Goal: Transaction & Acquisition: Book appointment/travel/reservation

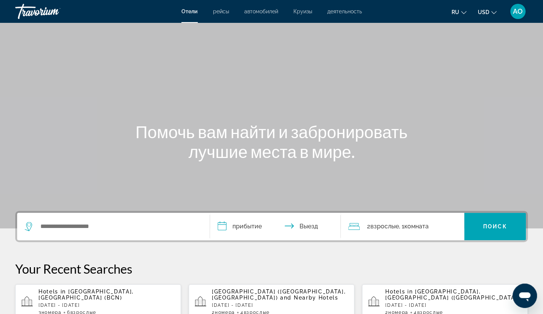
click at [82, 304] on p "[DATE] - [DATE]" at bounding box center [106, 305] width 136 height 5
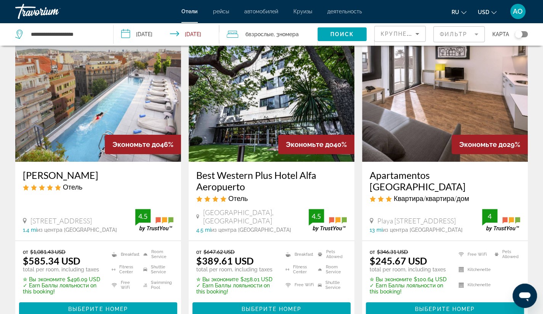
scroll to position [39, 0]
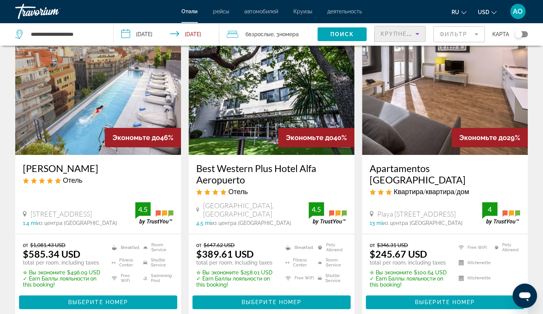
click at [390, 33] on span "Крупнейшие сбережения" at bounding box center [427, 34] width 93 height 6
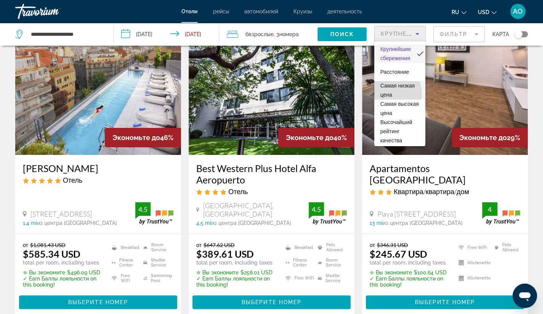
click at [388, 94] on span "Самая низкая цена" at bounding box center [397, 90] width 35 height 15
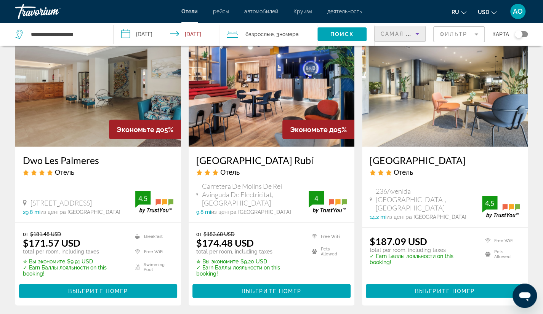
scroll to position [924, 0]
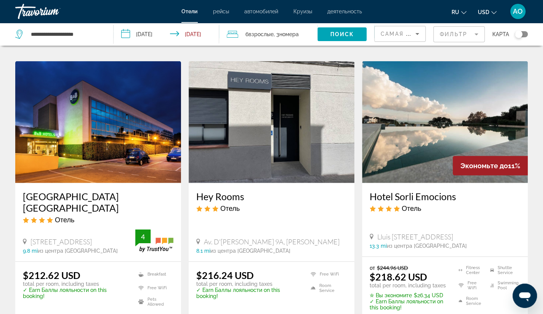
scroll to position [905, 0]
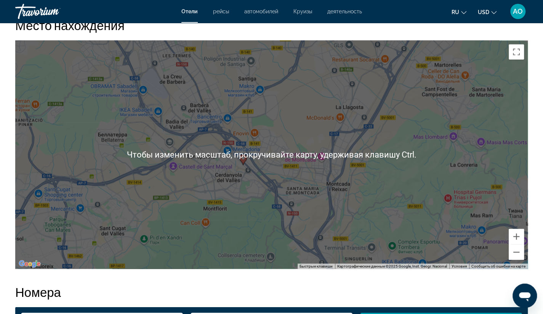
scroll to position [724, 0]
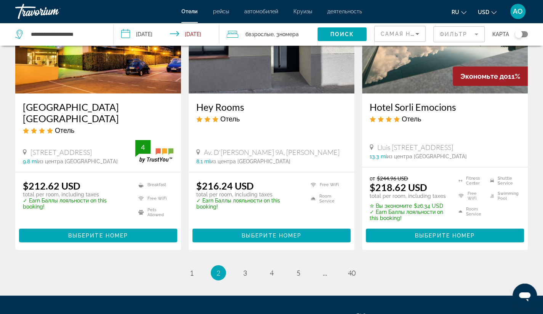
scroll to position [992, 0]
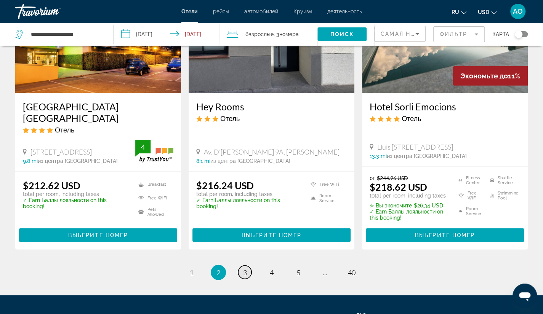
click at [244, 269] on span "3" at bounding box center [245, 273] width 4 height 8
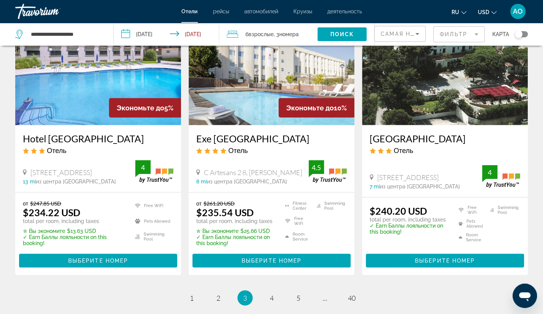
scroll to position [943, 0]
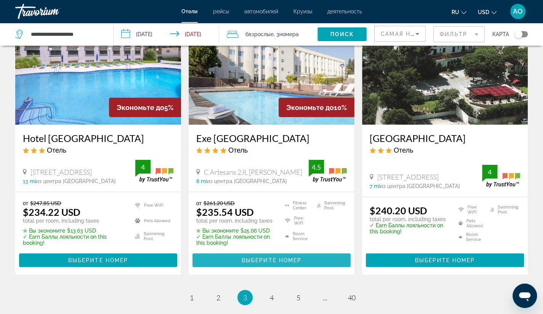
click at [260, 258] on span "Выберите номер" at bounding box center [272, 261] width 60 height 6
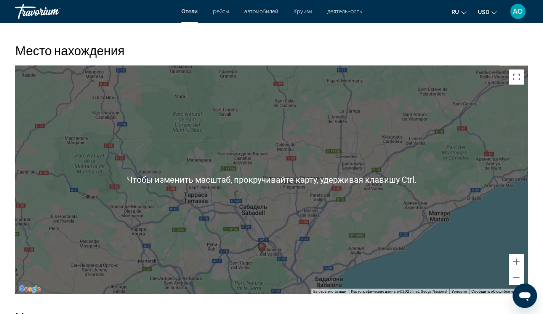
scroll to position [697, 0]
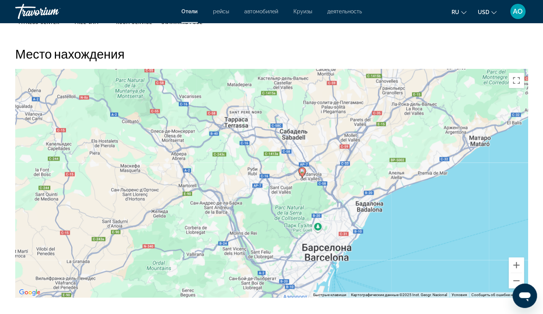
drag, startPoint x: 260, startPoint y: 256, endPoint x: 303, endPoint y: 172, distance: 94.2
click at [303, 172] on gmp-advanced-marker "Main content" at bounding box center [302, 172] width 8 height 11
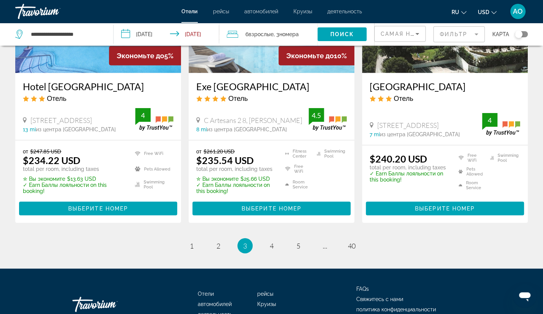
scroll to position [996, 0]
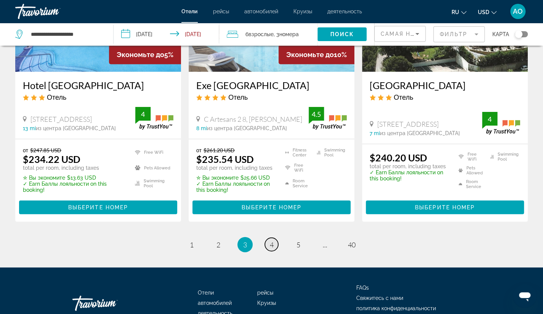
click at [273, 241] on span "4" at bounding box center [272, 245] width 4 height 8
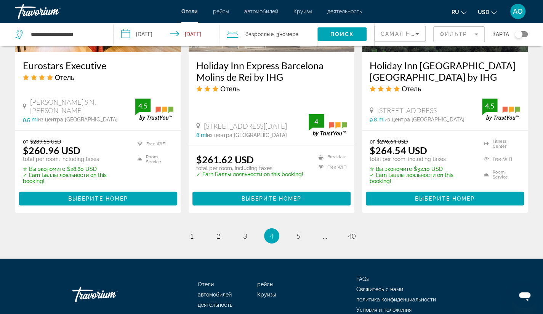
scroll to position [1048, 0]
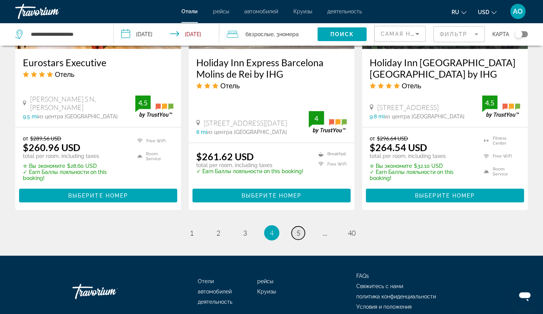
click at [296, 229] on span "5" at bounding box center [298, 233] width 4 height 8
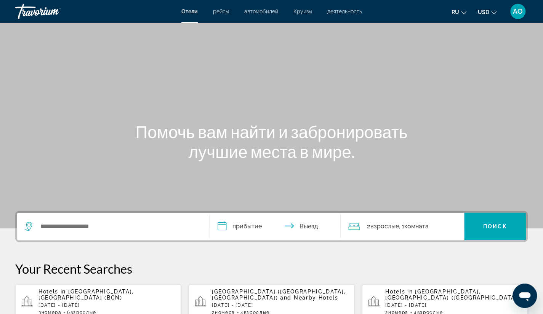
click at [87, 303] on p "[DATE] - [DATE]" at bounding box center [106, 305] width 136 height 5
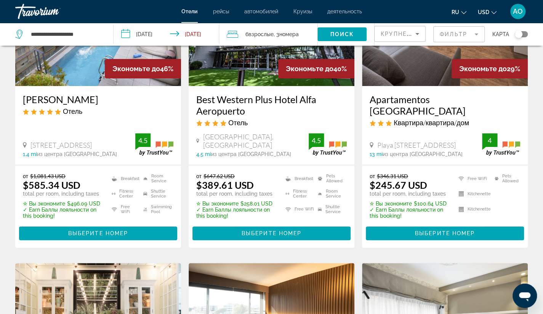
scroll to position [109, 0]
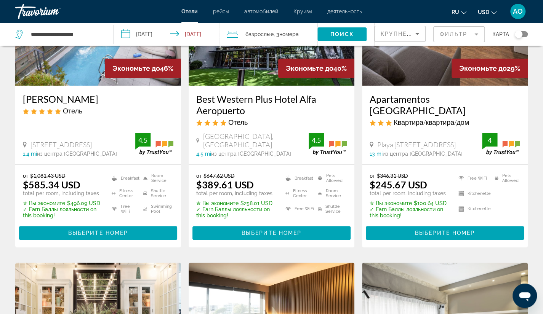
click at [457, 37] on mat-form-field "Фильтр" at bounding box center [458, 34] width 51 height 16
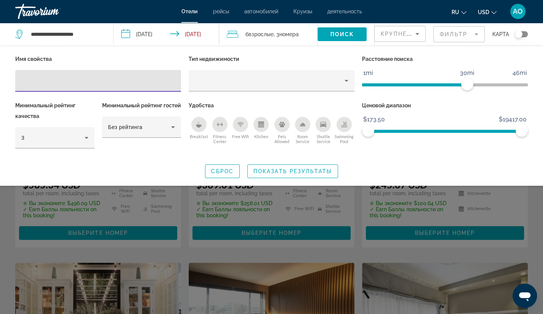
click at [392, 36] on span "Крупнейшие сбережения" at bounding box center [427, 34] width 93 height 6
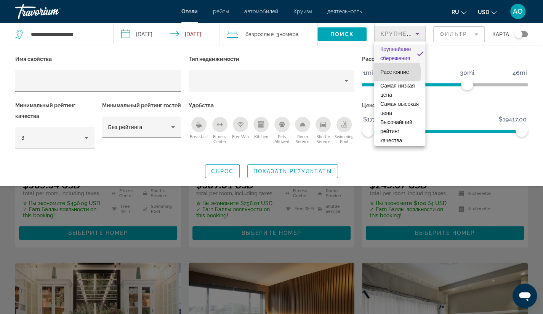
click at [387, 74] on span "Расстояние" at bounding box center [394, 72] width 29 height 6
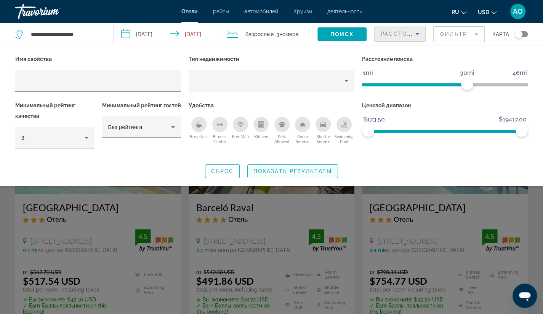
click at [281, 172] on span "Показать результаты" at bounding box center [292, 171] width 79 height 6
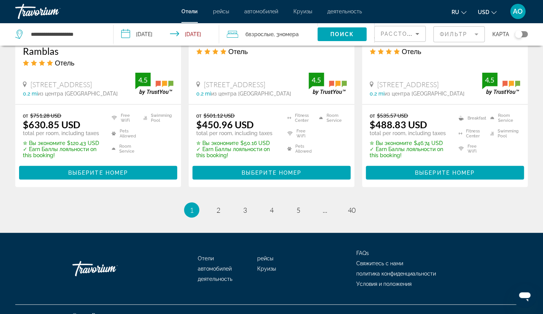
scroll to position [1038, 0]
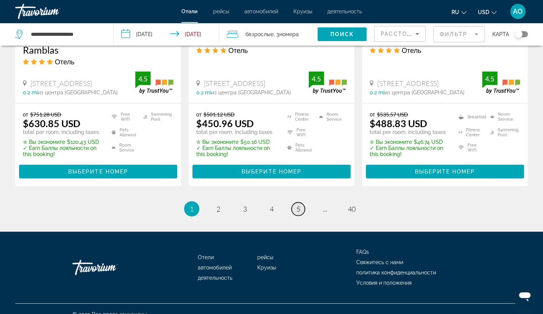
click at [301, 203] on link "page 5" at bounding box center [298, 209] width 13 height 13
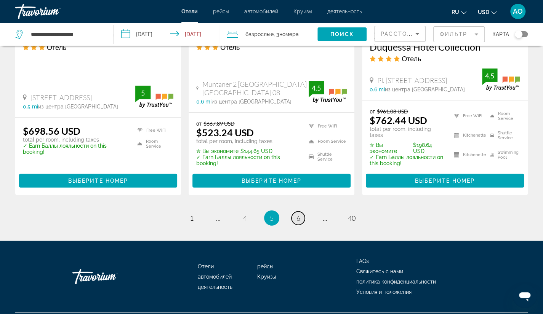
scroll to position [1038, 0]
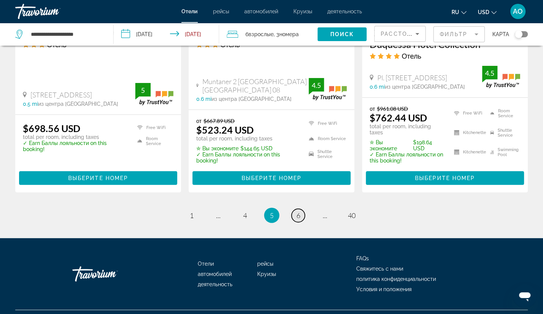
click at [299, 212] on span "6" at bounding box center [298, 216] width 4 height 8
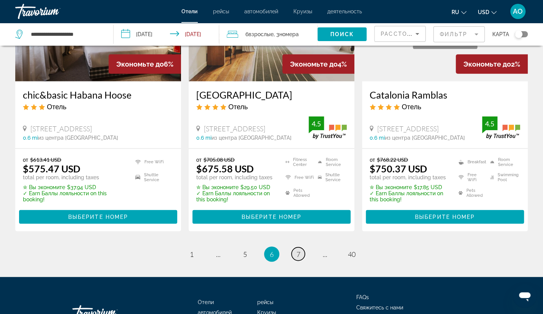
scroll to position [999, 0]
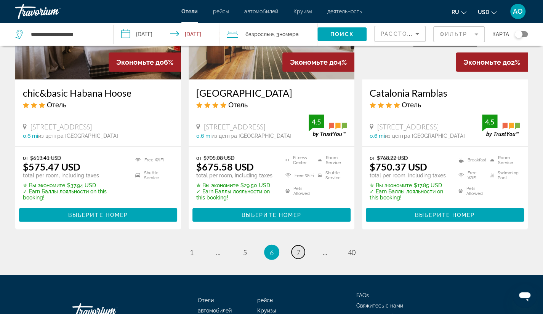
click at [298, 248] on span "7" at bounding box center [298, 252] width 4 height 8
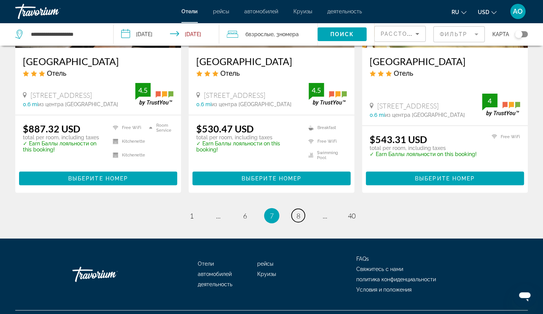
scroll to position [1027, 0]
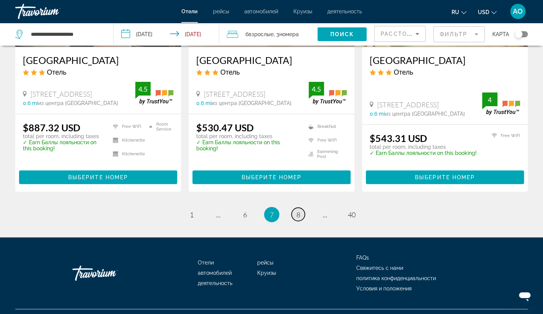
click at [296, 219] on span "8" at bounding box center [298, 215] width 4 height 8
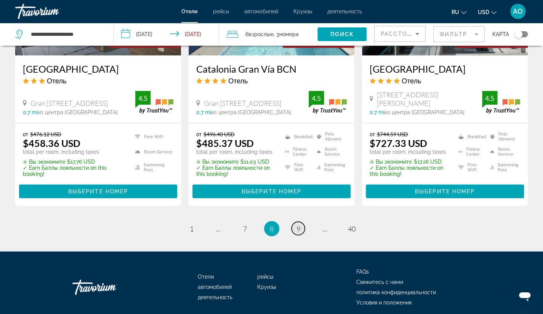
scroll to position [1026, 0]
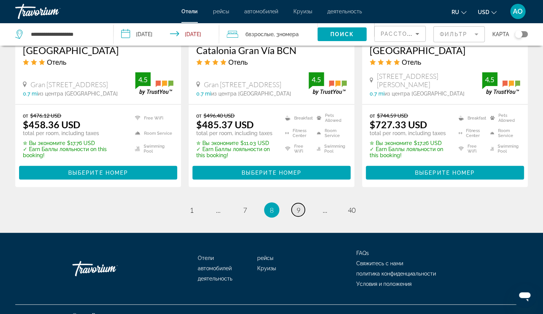
click at [298, 206] on span "9" at bounding box center [298, 210] width 4 height 8
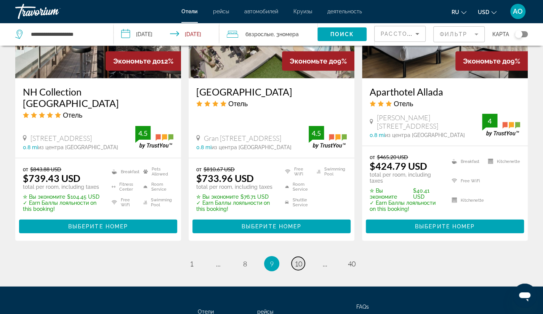
scroll to position [969, 0]
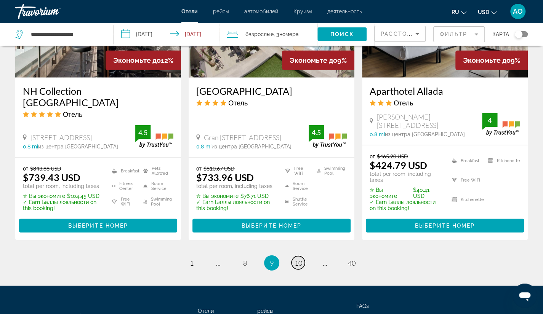
click at [299, 262] on span "10" at bounding box center [299, 263] width 8 height 8
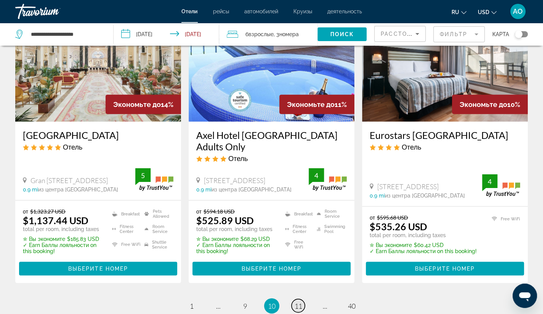
scroll to position [942, 0]
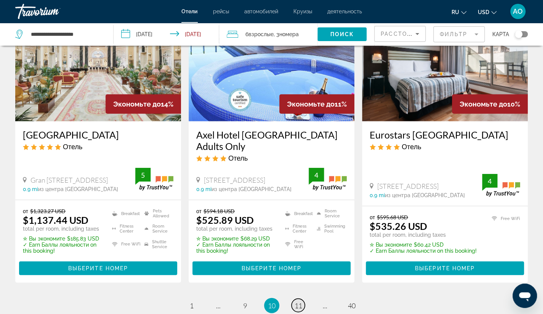
click at [299, 302] on span "11" at bounding box center [299, 306] width 8 height 8
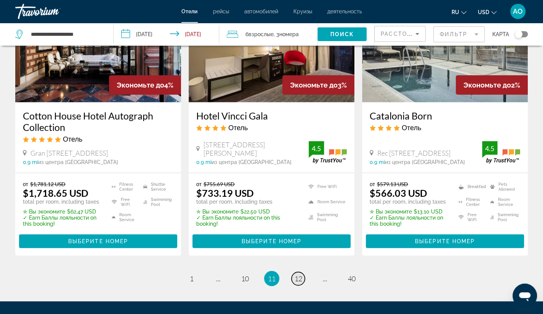
scroll to position [990, 0]
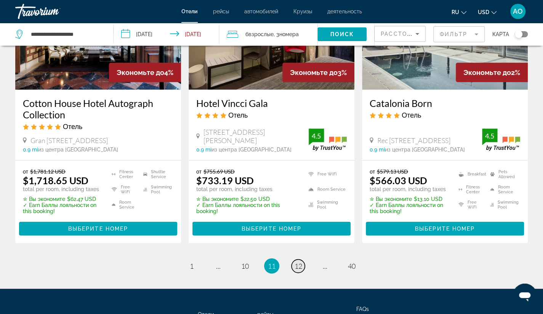
click at [300, 262] on span "12" at bounding box center [299, 266] width 8 height 8
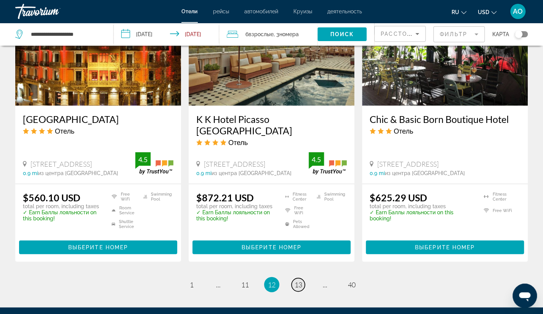
scroll to position [953, 0]
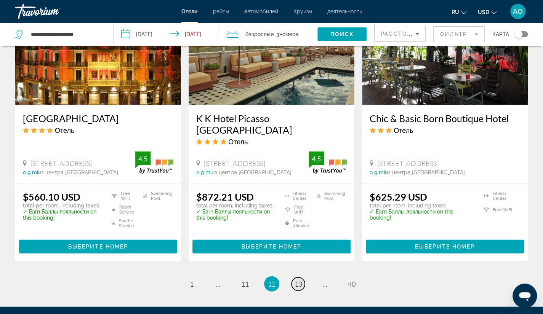
click at [295, 280] on span "13" at bounding box center [299, 284] width 8 height 8
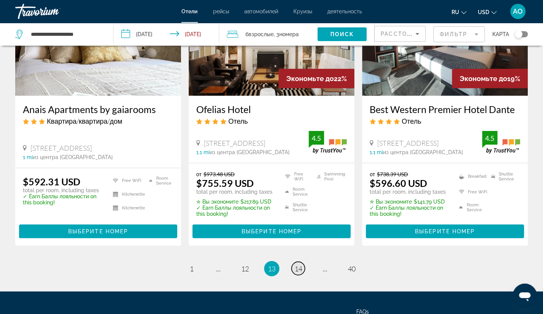
scroll to position [975, 0]
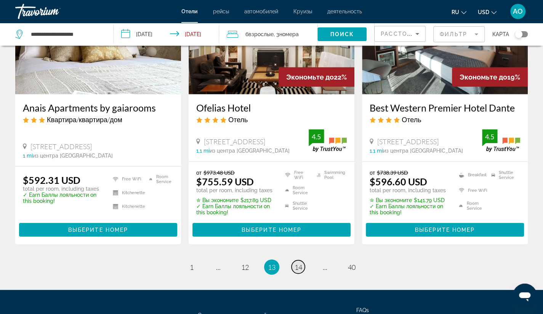
click at [300, 263] on span "14" at bounding box center [299, 267] width 8 height 8
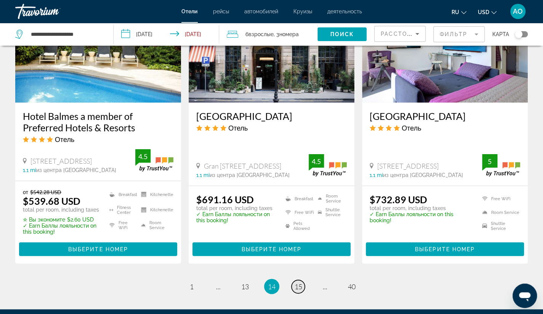
scroll to position [979, 0]
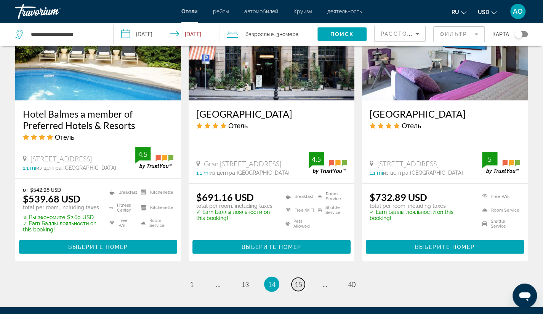
click at [300, 282] on span "15" at bounding box center [299, 284] width 8 height 8
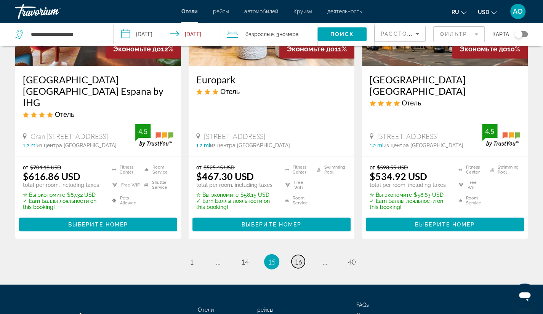
scroll to position [1003, 0]
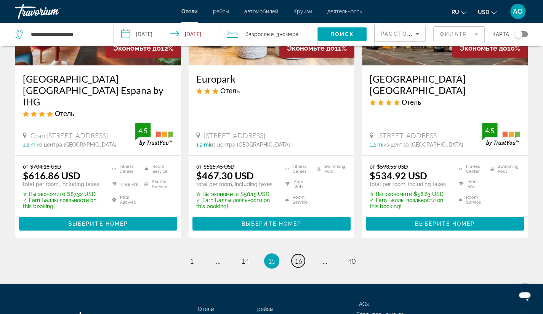
click at [296, 257] on span "16" at bounding box center [299, 261] width 8 height 8
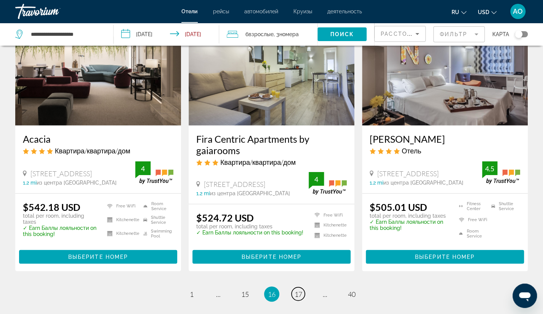
scroll to position [954, 0]
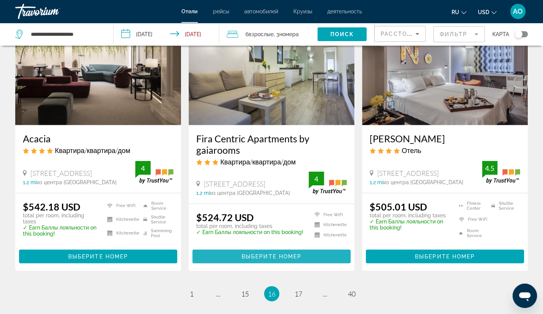
click at [266, 254] on span "Выберите номер" at bounding box center [272, 257] width 60 height 6
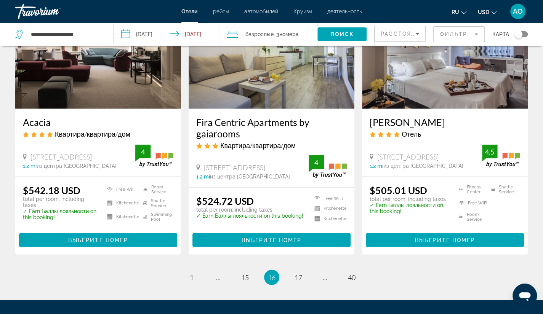
scroll to position [971, 0]
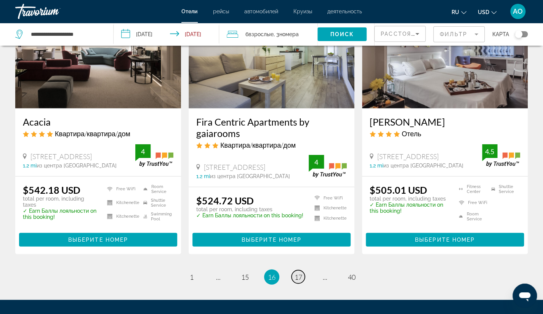
click at [296, 273] on span "17" at bounding box center [299, 277] width 8 height 8
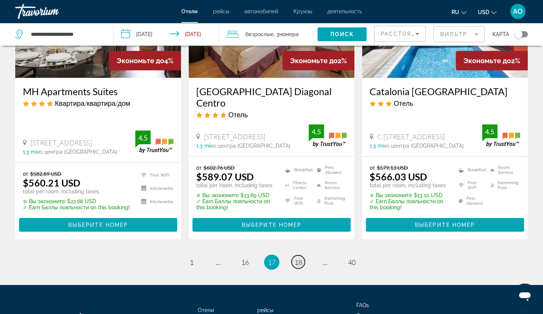
scroll to position [1000, 0]
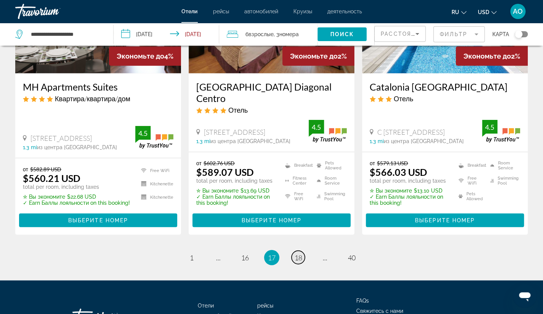
click at [299, 254] on span "18" at bounding box center [299, 258] width 8 height 8
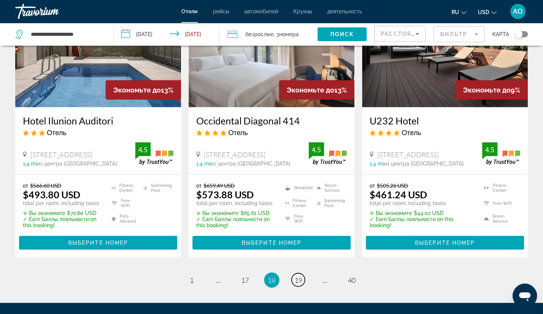
scroll to position [961, 0]
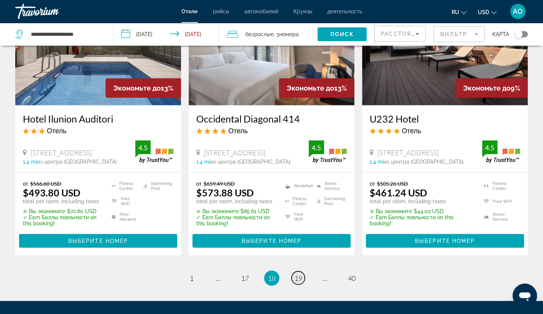
click at [298, 274] on span "19" at bounding box center [299, 278] width 8 height 8
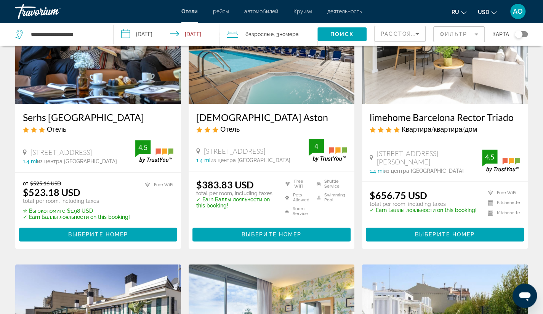
scroll to position [389, 0]
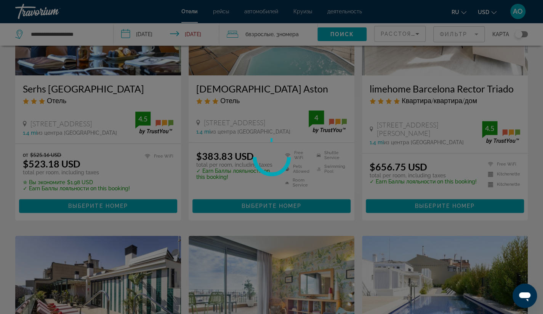
scroll to position [418, 0]
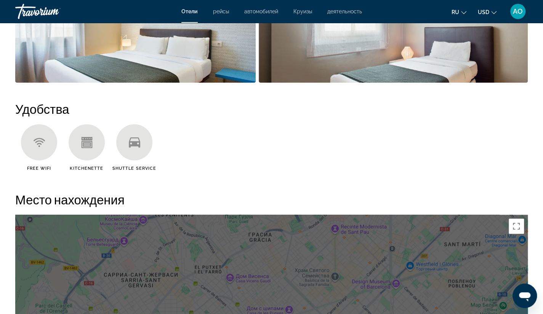
scroll to position [534, 0]
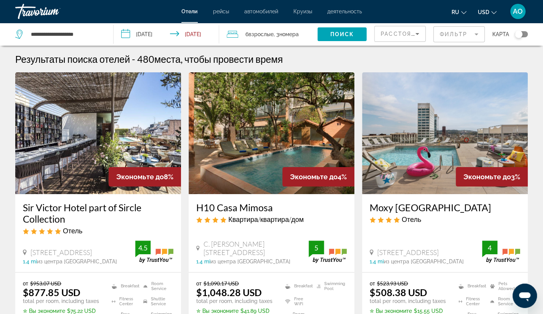
drag, startPoint x: 23, startPoint y: 1, endPoint x: 159, endPoint y: 149, distance: 201.5
click at [159, 149] on img "Main content" at bounding box center [98, 133] width 166 height 122
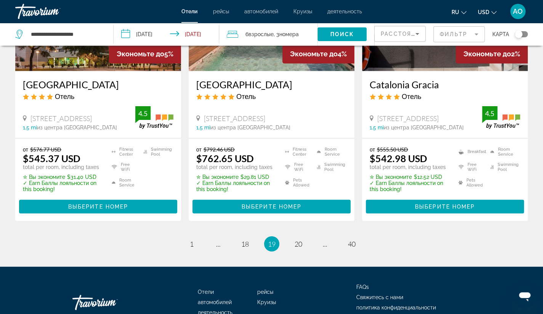
scroll to position [998, 0]
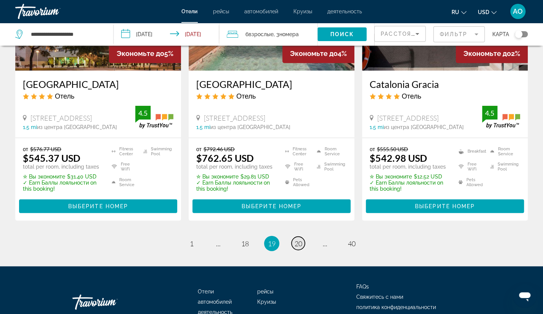
click at [298, 243] on span "20" at bounding box center [299, 244] width 8 height 8
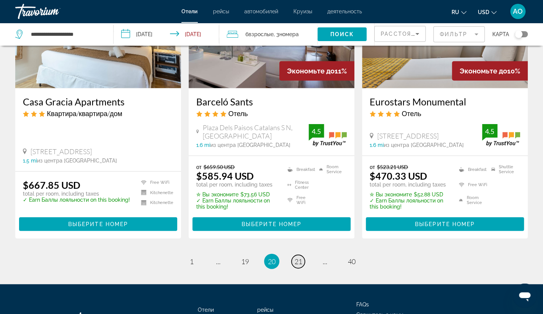
scroll to position [970, 0]
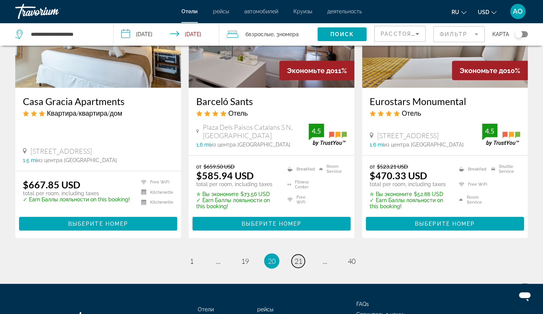
click at [299, 257] on span "21" at bounding box center [299, 261] width 8 height 8
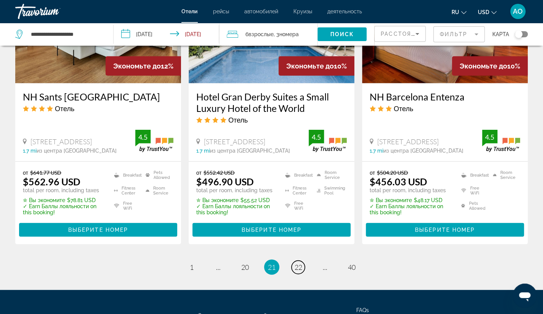
scroll to position [970, 0]
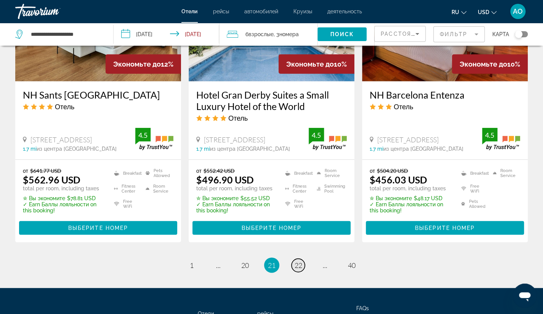
click at [297, 265] on span "22" at bounding box center [299, 265] width 8 height 8
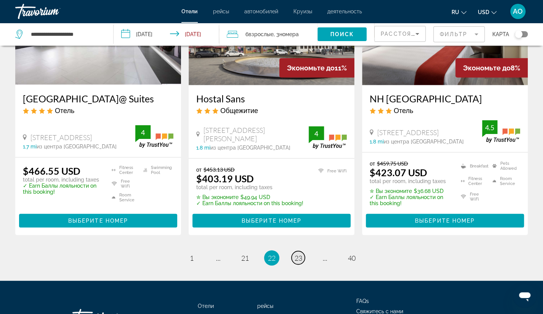
scroll to position [984, 0]
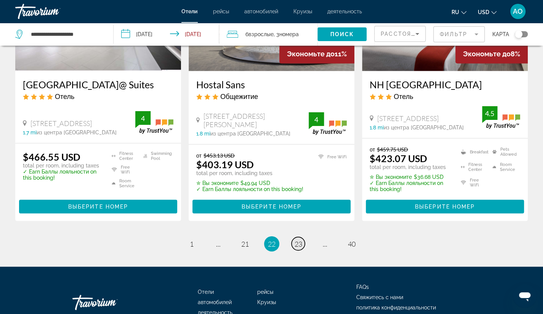
click at [298, 244] on span "23" at bounding box center [299, 244] width 8 height 8
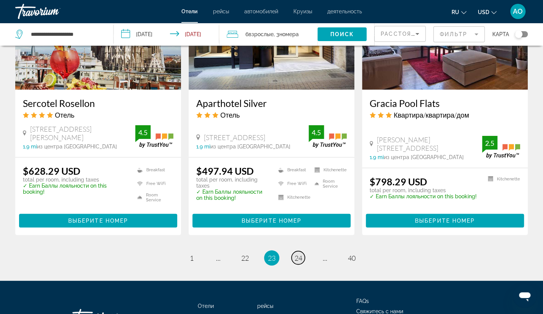
scroll to position [1005, 0]
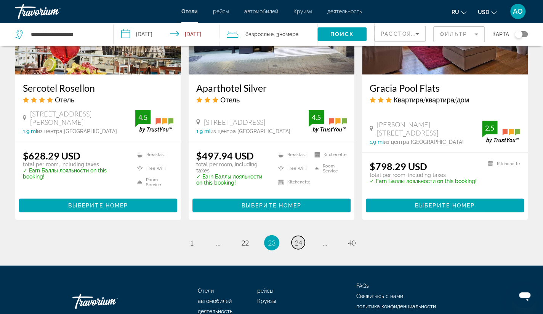
click at [300, 239] on span "24" at bounding box center [299, 243] width 8 height 8
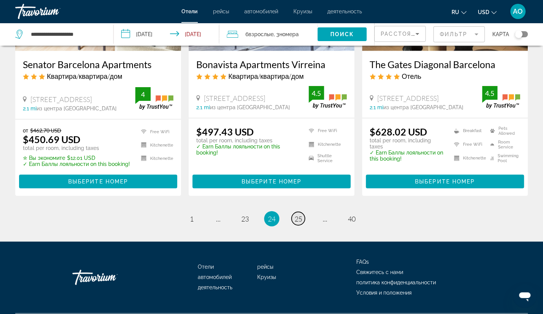
scroll to position [1002, 0]
